Goal: Information Seeking & Learning: Learn about a topic

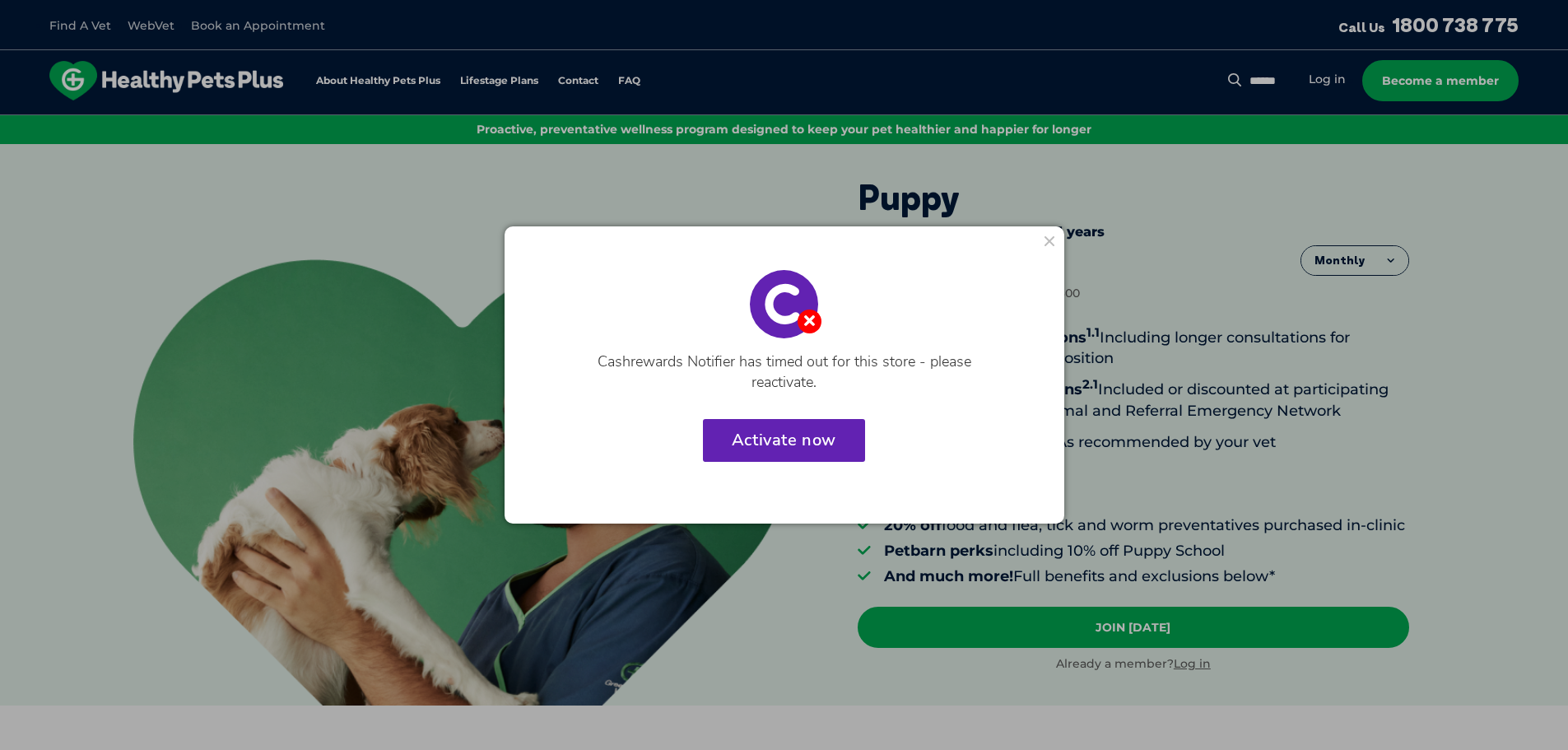
click at [1040, 235] on button at bounding box center [1050, 241] width 23 height 23
